Goal: Use online tool/utility

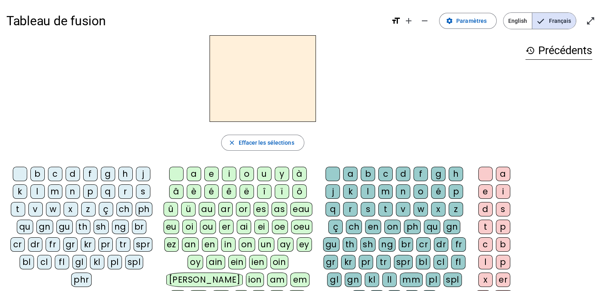
click at [54, 193] on div "m" at bounding box center [55, 191] width 14 height 14
click at [192, 174] on div "a" at bounding box center [194, 173] width 14 height 14
click at [18, 205] on div "t" at bounding box center [18, 209] width 14 height 14
click at [35, 185] on div "l" at bounding box center [37, 191] width 14 height 14
click at [366, 206] on div "s" at bounding box center [368, 209] width 14 height 14
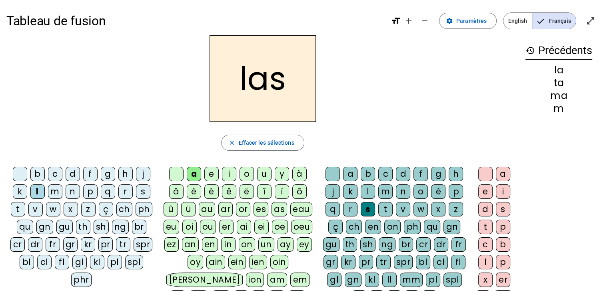
click at [93, 190] on div "p" at bounding box center [90, 191] width 14 height 14
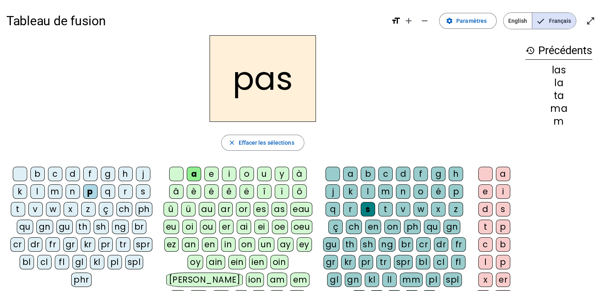
click at [20, 206] on div "t" at bounding box center [18, 209] width 14 height 14
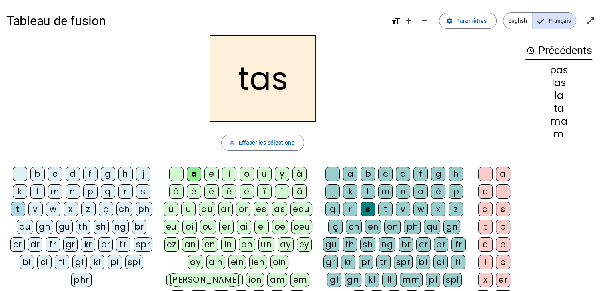
click at [333, 173] on div at bounding box center [333, 173] width 14 height 14
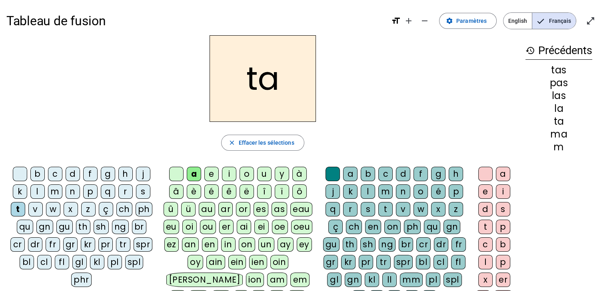
click at [34, 191] on div "l" at bounding box center [37, 191] width 14 height 14
click at [140, 190] on div "s" at bounding box center [143, 191] width 14 height 14
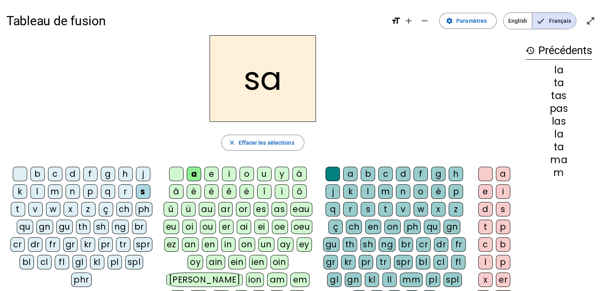
click at [370, 188] on div "l" at bounding box center [368, 191] width 14 height 14
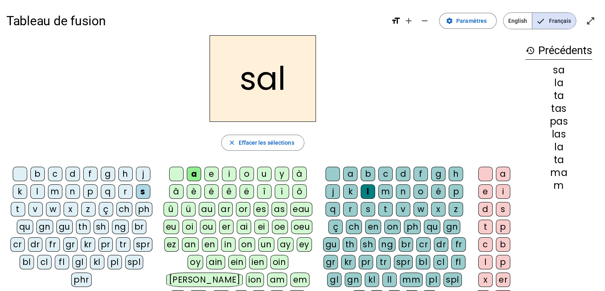
click at [52, 188] on div "m" at bounding box center [55, 191] width 14 height 14
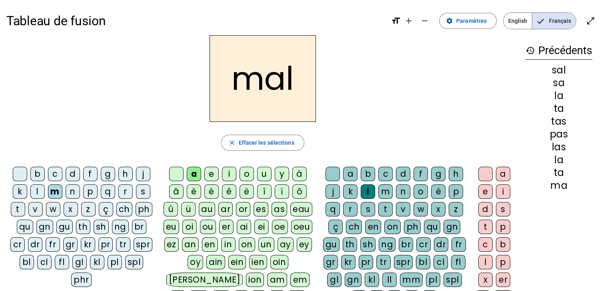
click at [40, 173] on div "b" at bounding box center [37, 173] width 14 height 14
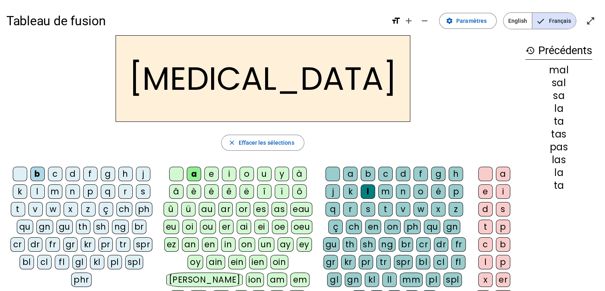
click at [368, 205] on div "s" at bounding box center [368, 209] width 14 height 14
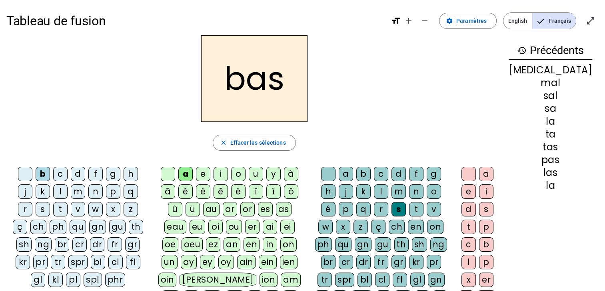
click at [124, 194] on div "q" at bounding box center [131, 191] width 14 height 14
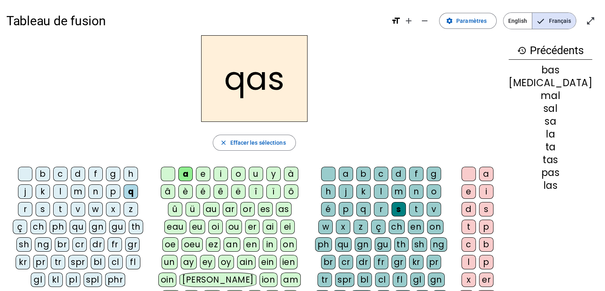
click at [106, 190] on div "p" at bounding box center [113, 191] width 14 height 14
